Goal: Transaction & Acquisition: Obtain resource

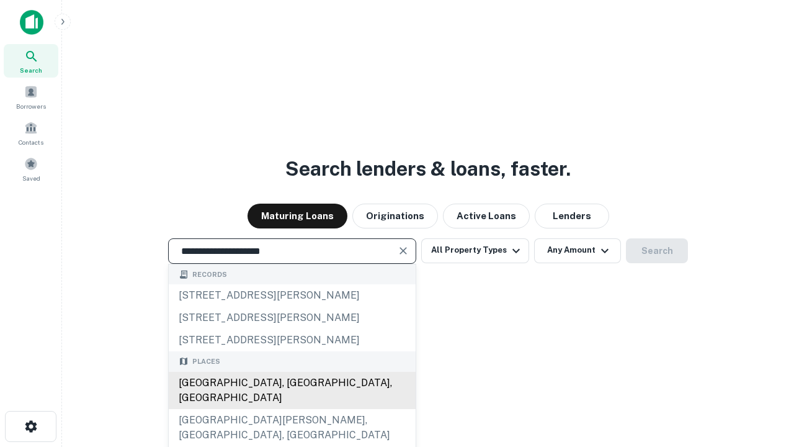
click at [292, 409] on div "[GEOGRAPHIC_DATA], [GEOGRAPHIC_DATA], [GEOGRAPHIC_DATA]" at bounding box center [292, 390] width 247 height 37
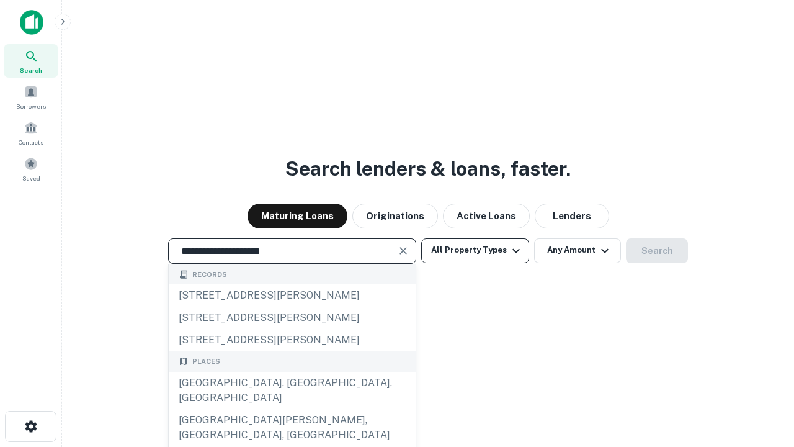
type input "**********"
click at [475, 250] on button "All Property Types" at bounding box center [475, 250] width 108 height 25
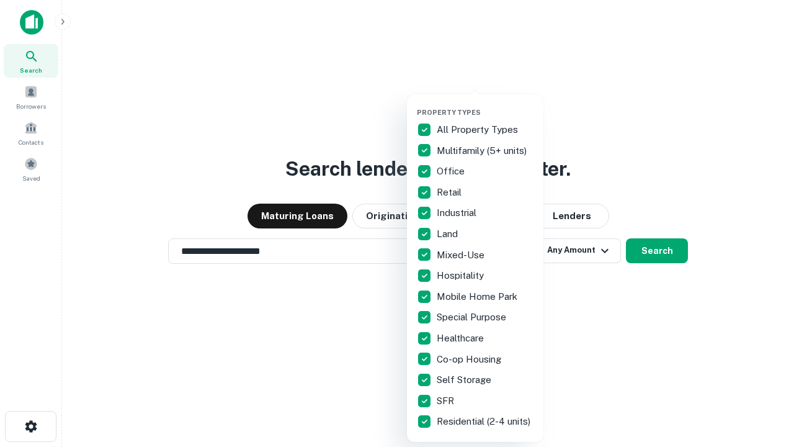
click at [485, 104] on button "button" at bounding box center [485, 104] width 136 height 1
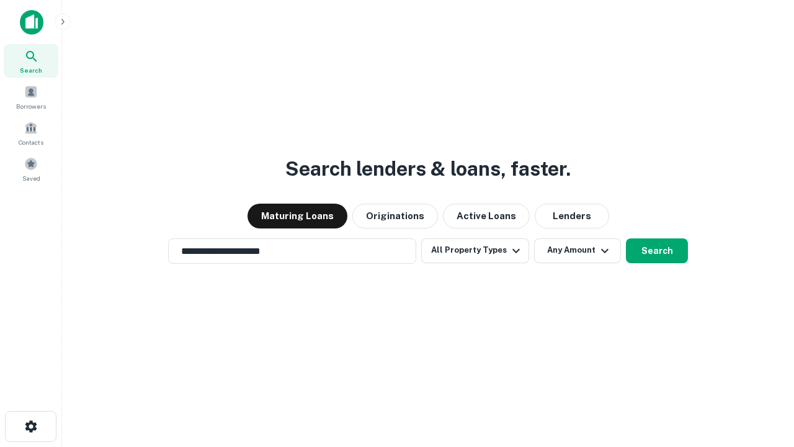
scroll to position [19, 0]
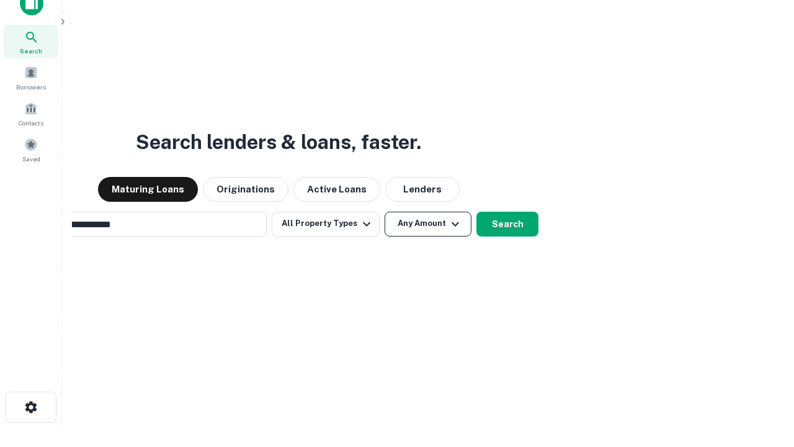
click at [385, 211] on button "Any Amount" at bounding box center [428, 223] width 87 height 25
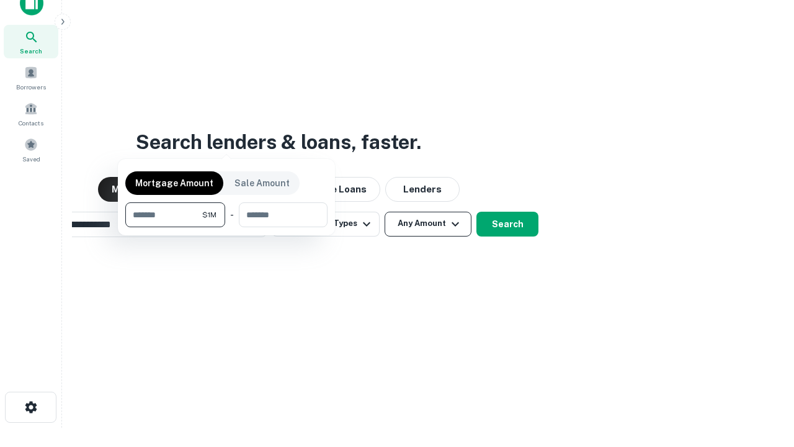
scroll to position [20, 0]
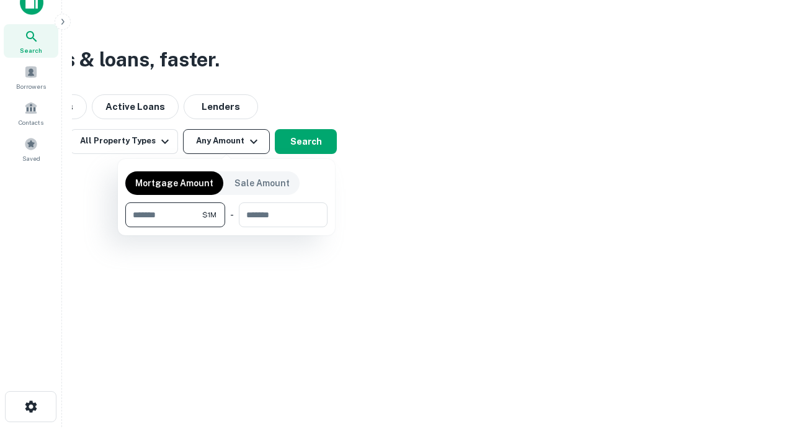
type input "*******"
click at [226, 227] on button "button" at bounding box center [226, 227] width 202 height 1
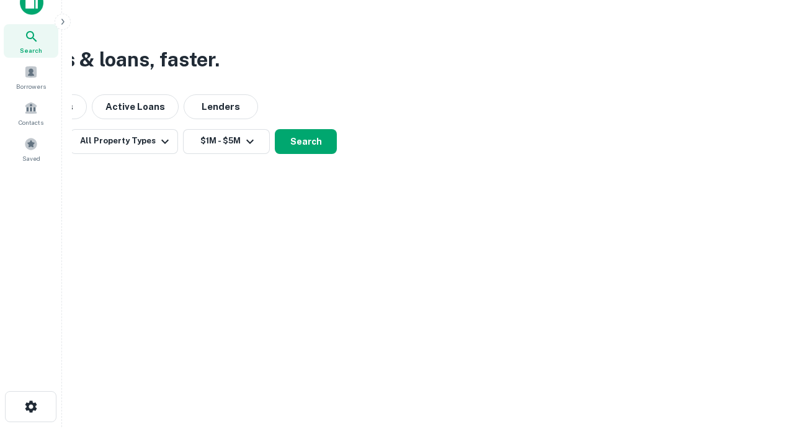
scroll to position [19, 0]
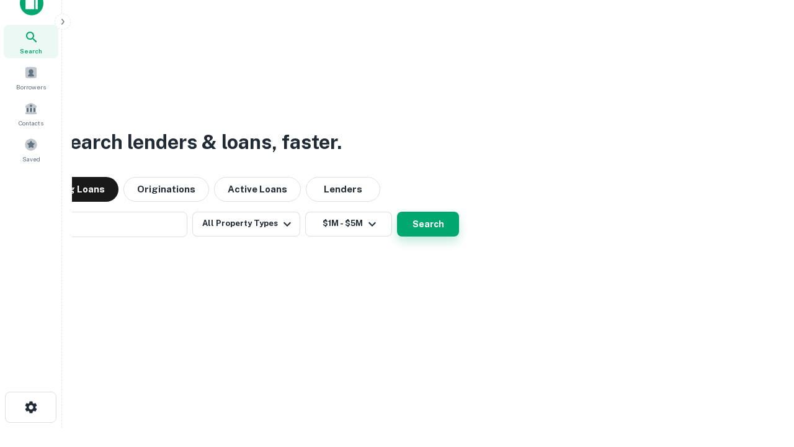
click at [397, 211] on button "Search" at bounding box center [428, 223] width 62 height 25
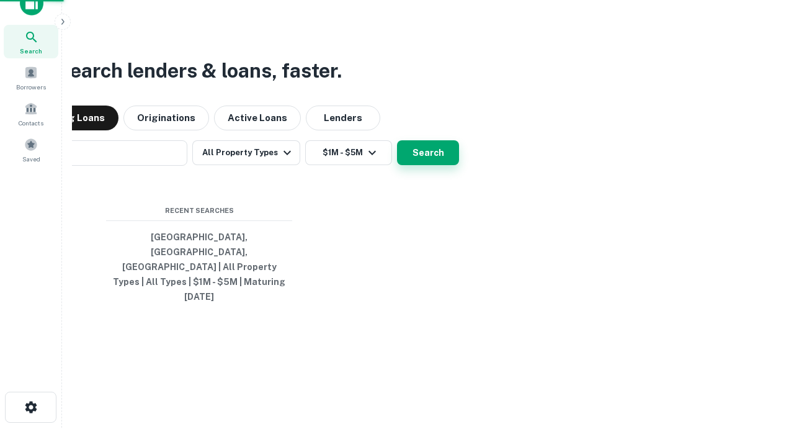
scroll to position [20, 0]
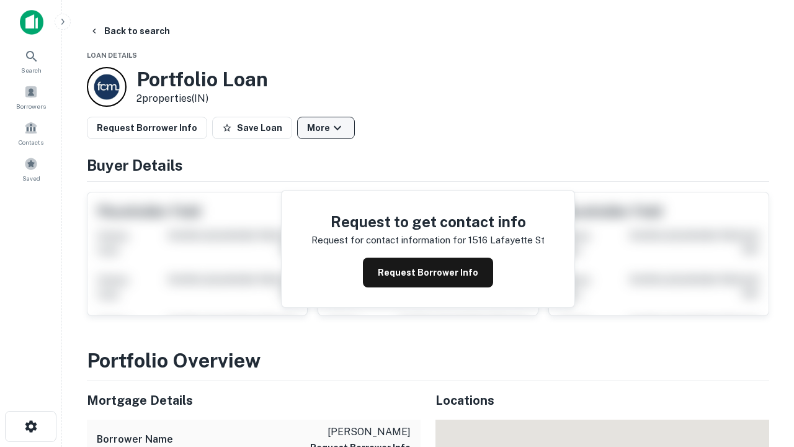
click at [326, 128] on button "More" at bounding box center [326, 128] width 58 height 22
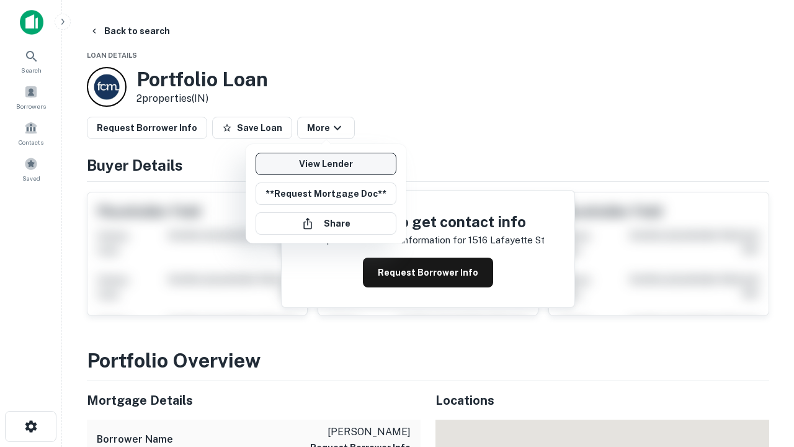
click at [326, 164] on link "View Lender" at bounding box center [326, 164] width 141 height 22
